Goal: Communication & Community: Answer question/provide support

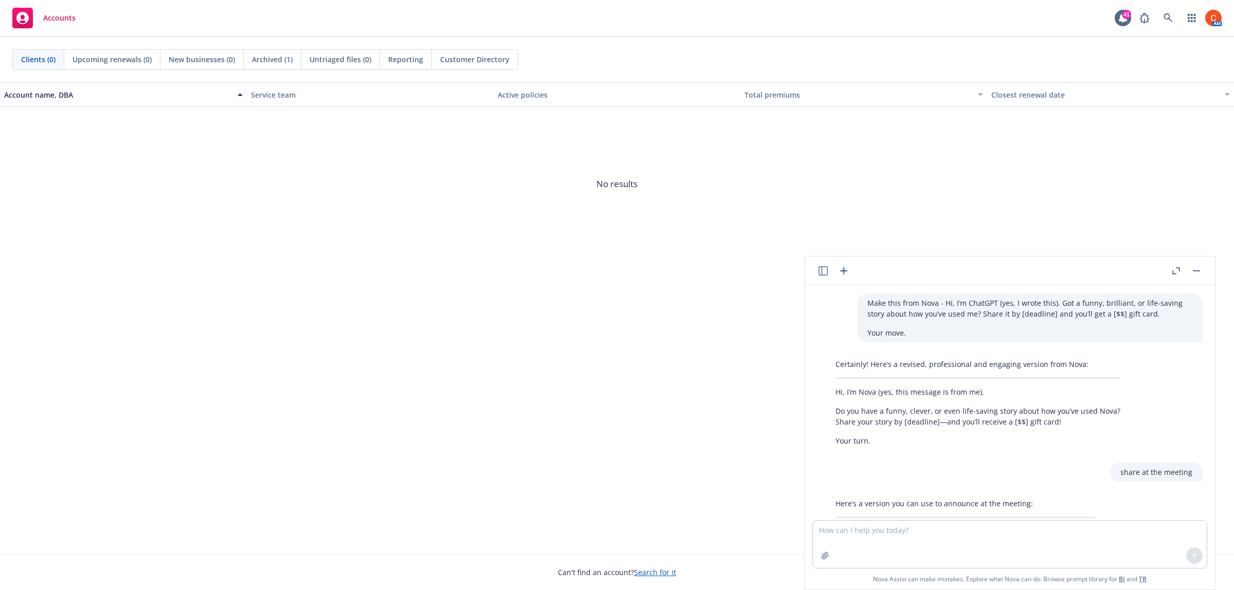
scroll to position [75, 0]
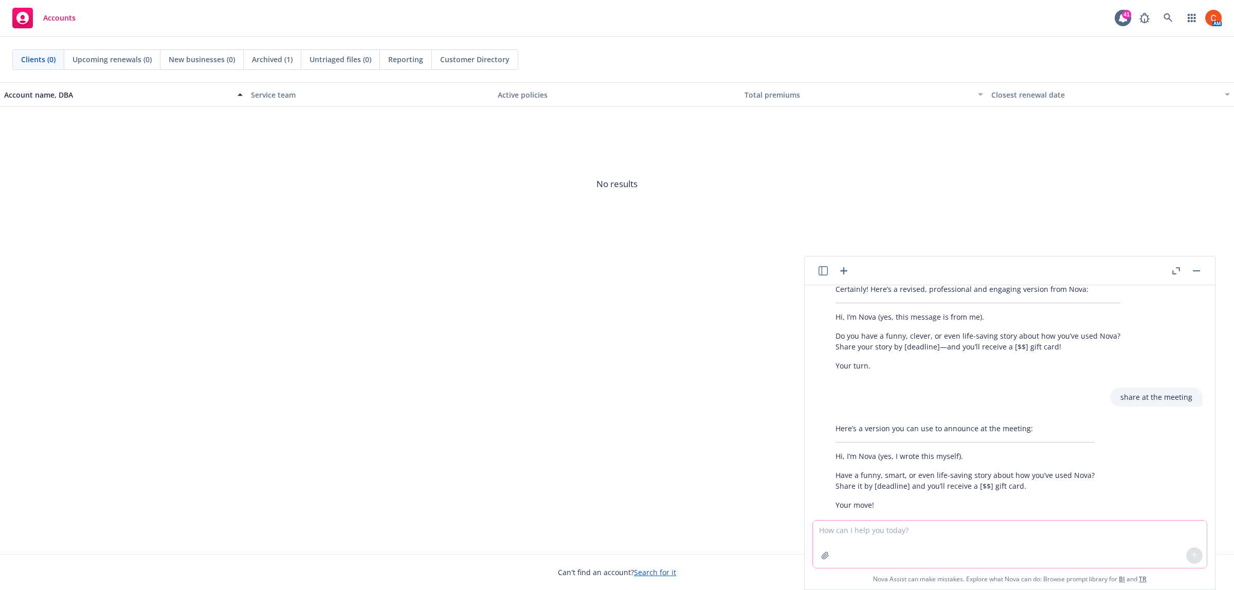
drag, startPoint x: 890, startPoint y: 548, endPoint x: 898, endPoint y: 548, distance: 8.2
click at [895, 548] on textarea at bounding box center [1010, 544] width 394 height 47
type textarea "Get well note for colleague and tell her we miss her"
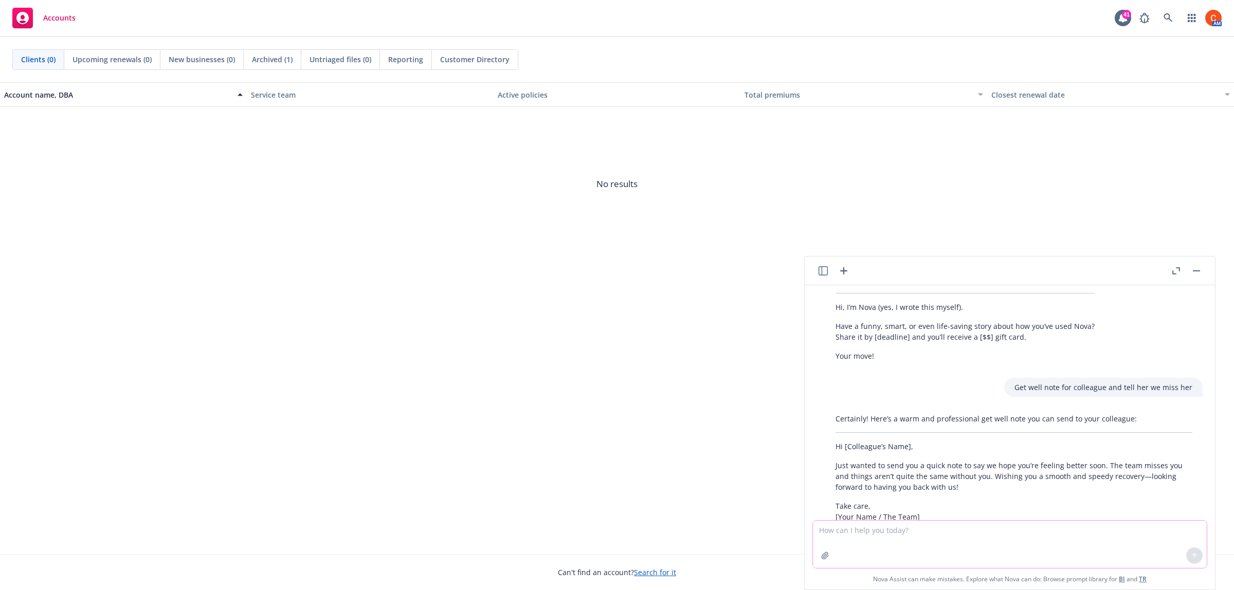
scroll to position [255, 0]
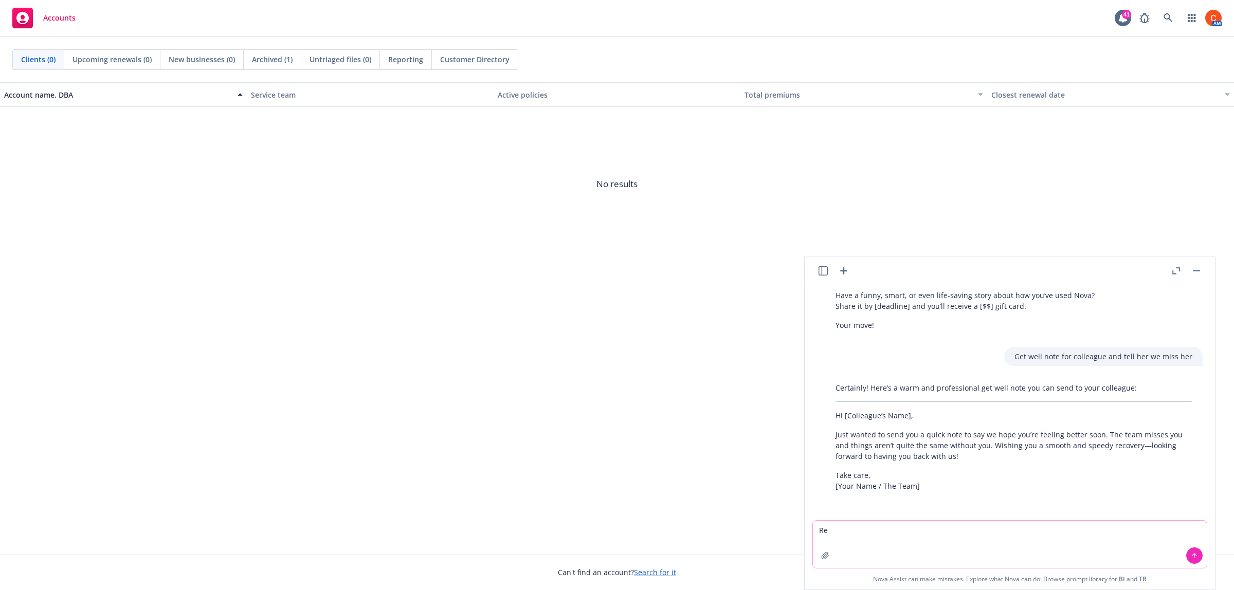
type textarea "R"
type textarea "Q4 is waiting anxiously"
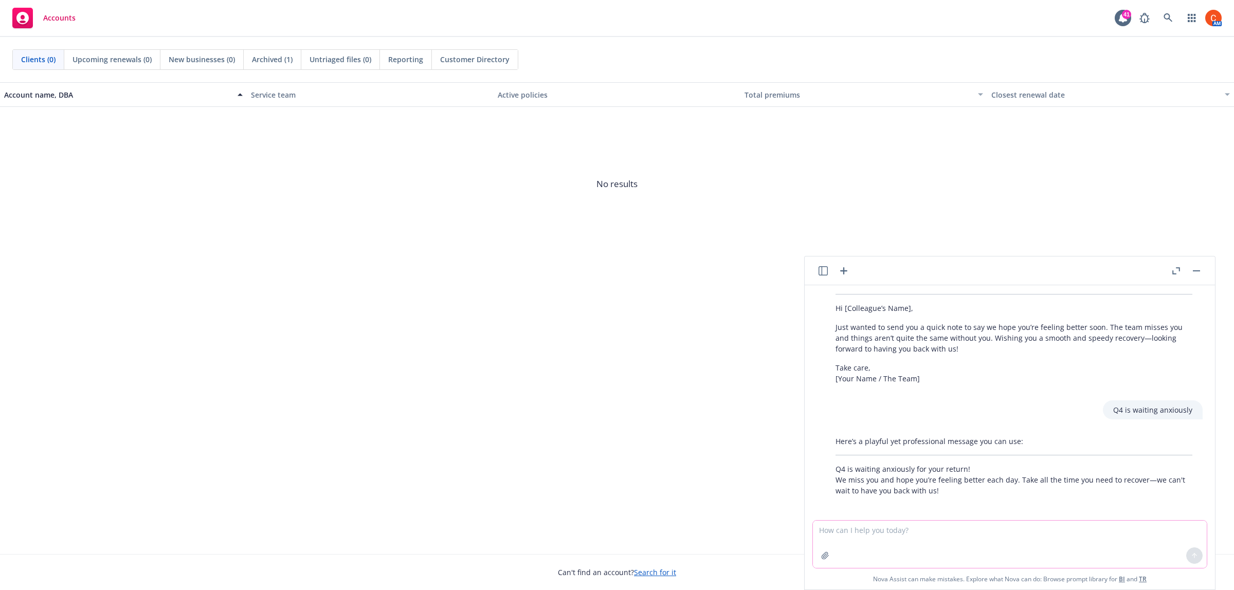
scroll to position [368, 0]
